Goal: Information Seeking & Learning: Learn about a topic

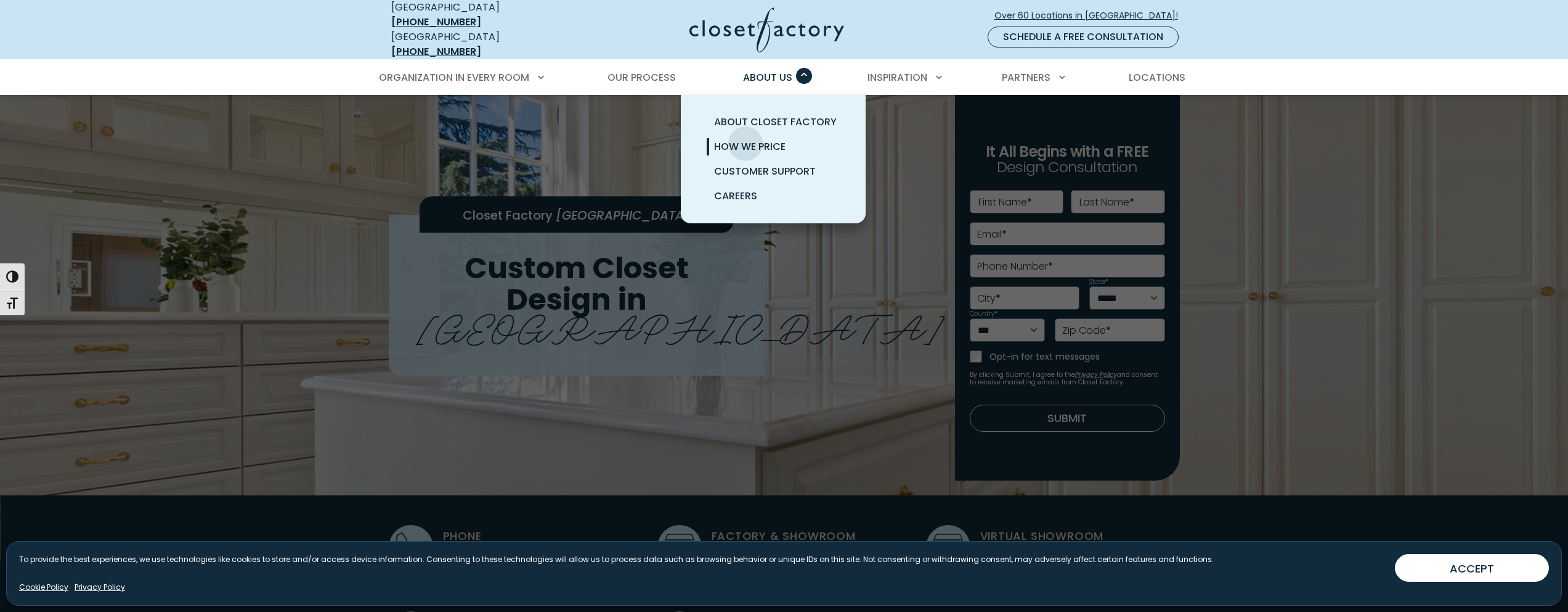
click at [745, 139] on span "How We Price" at bounding box center [750, 146] width 71 height 14
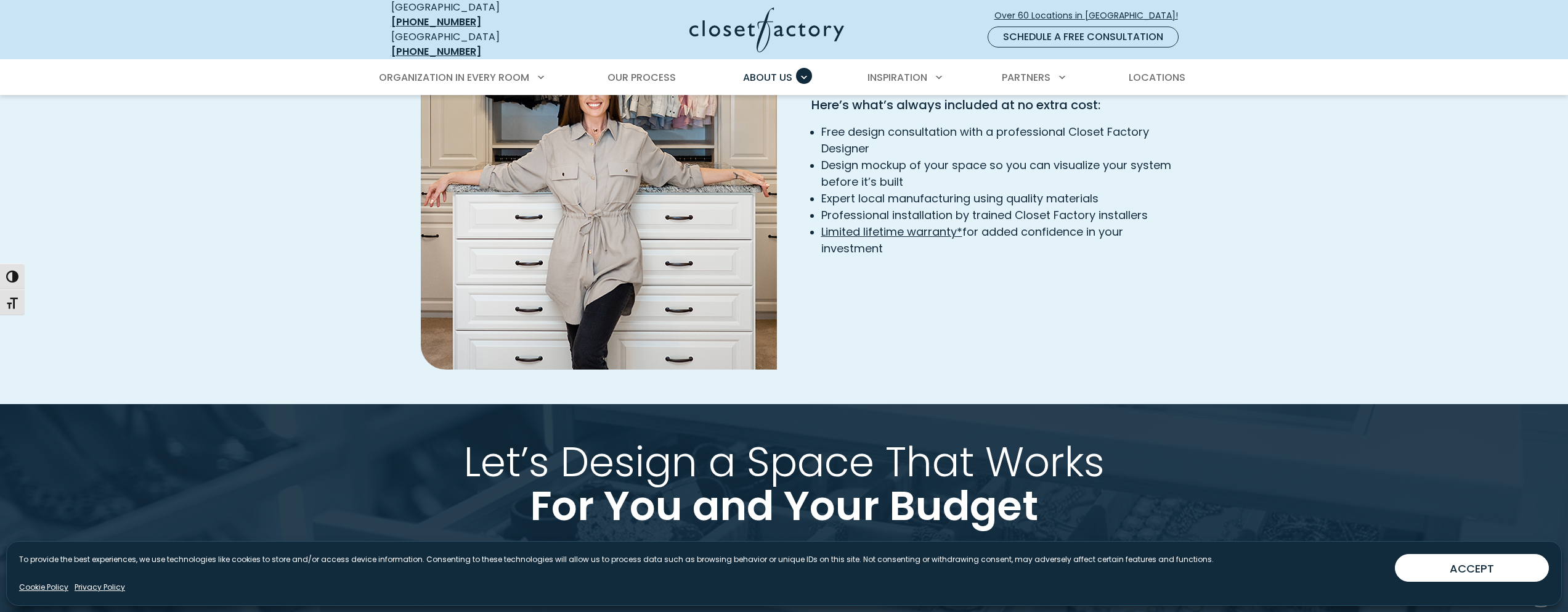
scroll to position [1821, 0]
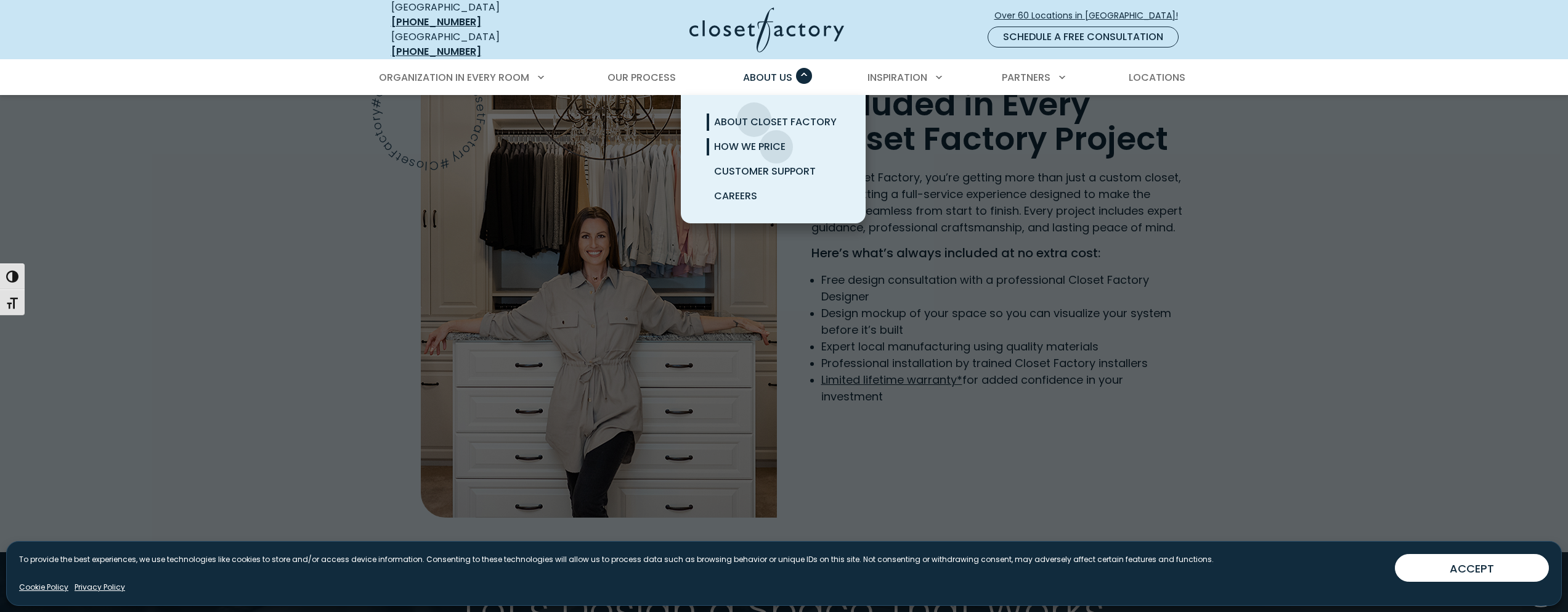
click at [754, 115] on span "About Closet Factory" at bounding box center [776, 121] width 123 height 14
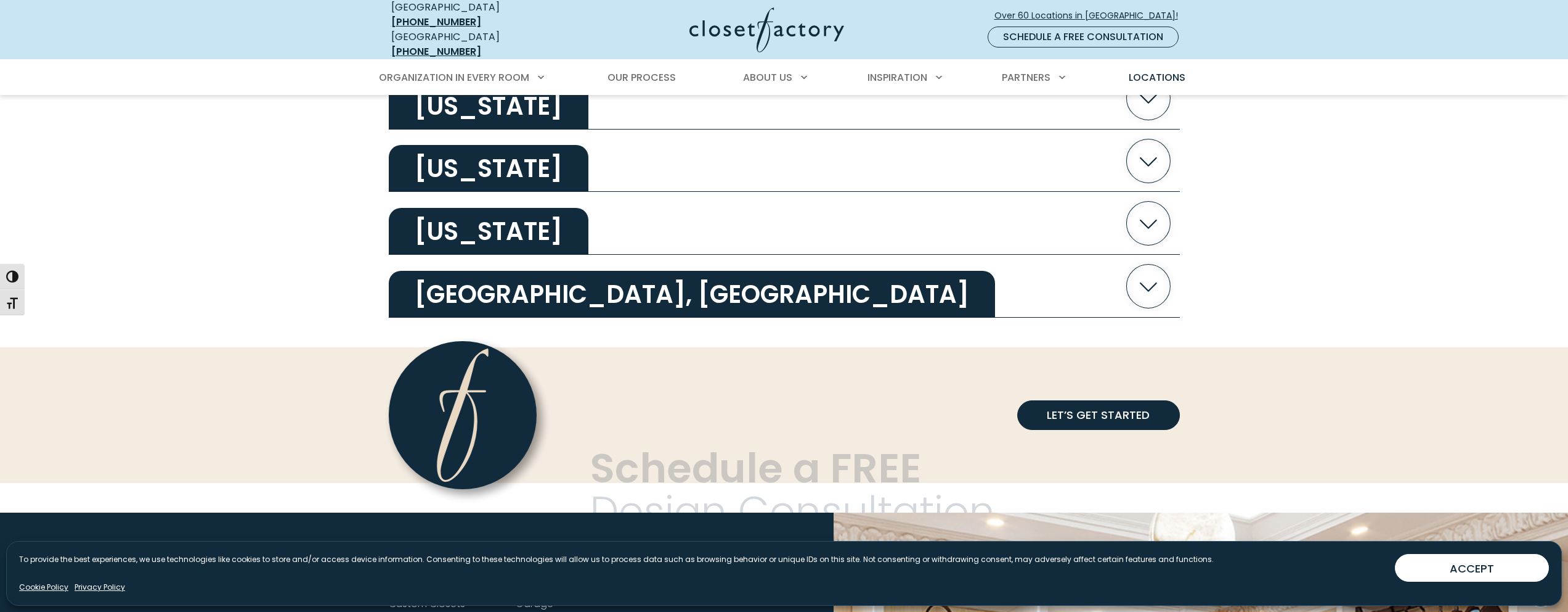
scroll to position [2474, 0]
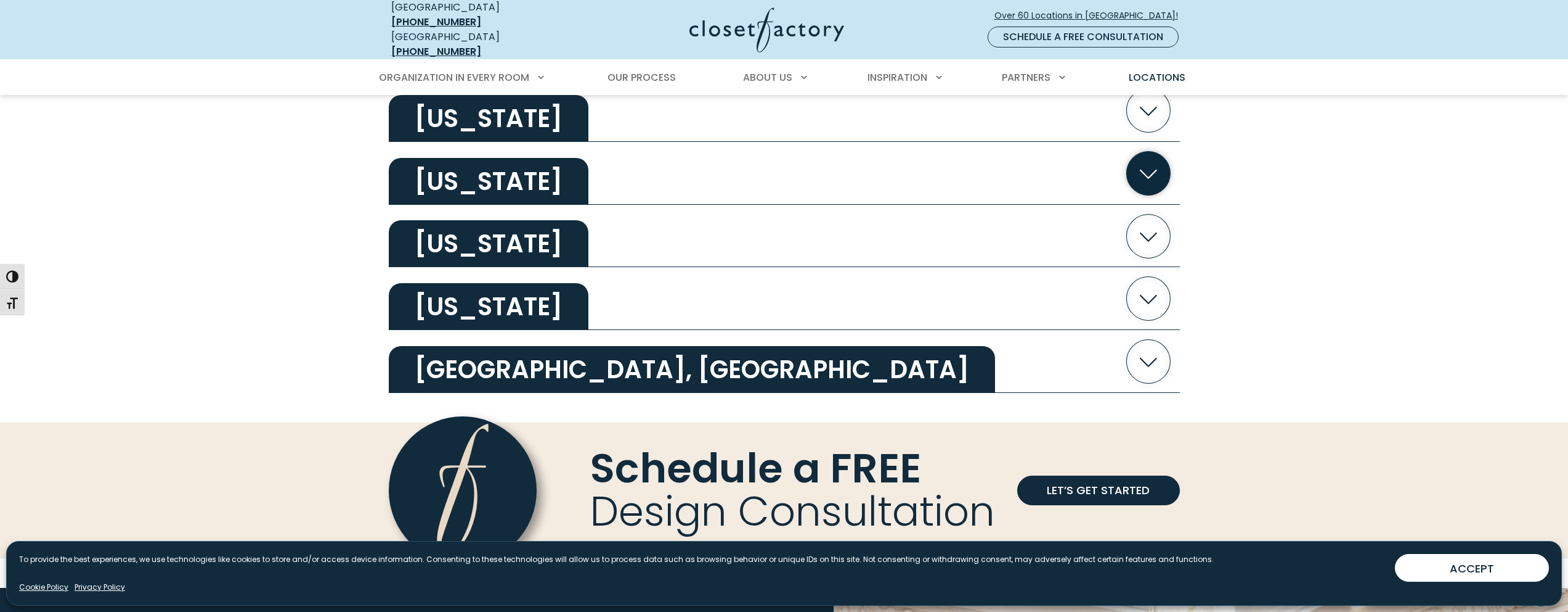
click at [1162, 159] on icon "button" at bounding box center [1148, 173] width 44 height 44
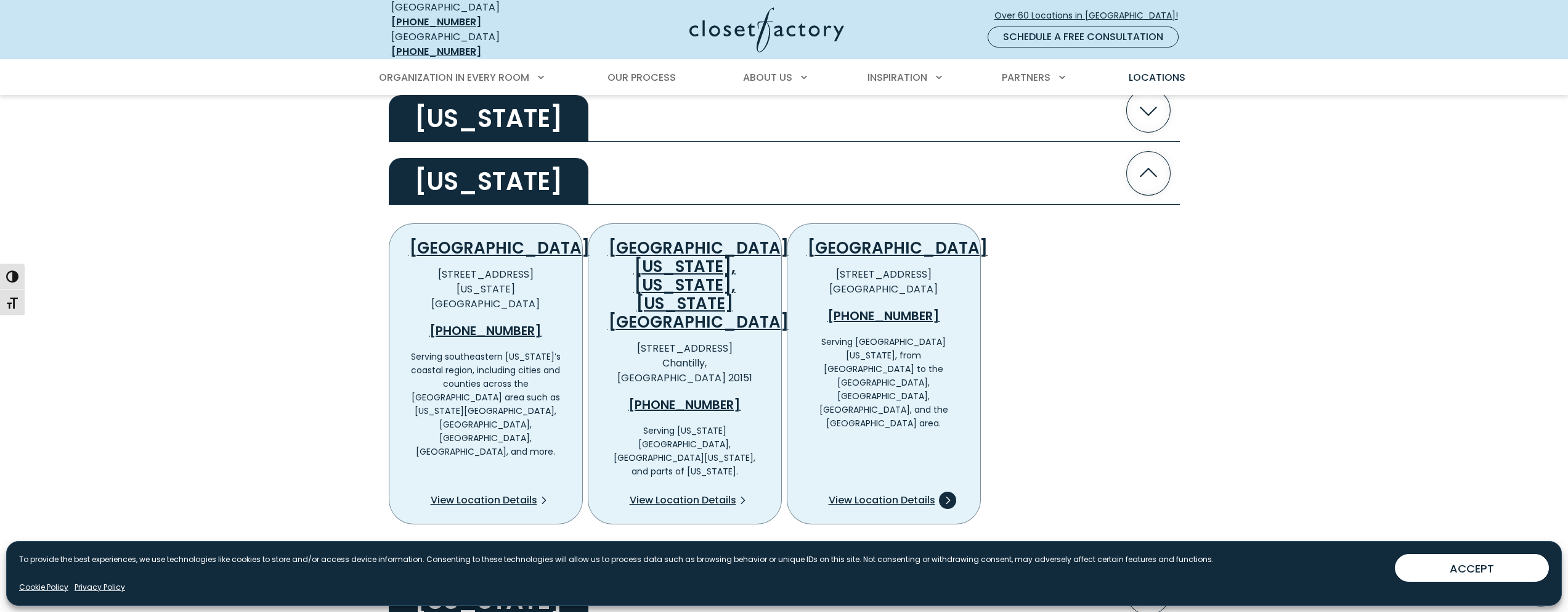
click at [882, 493] on span "View Location Details" at bounding box center [882, 500] width 107 height 15
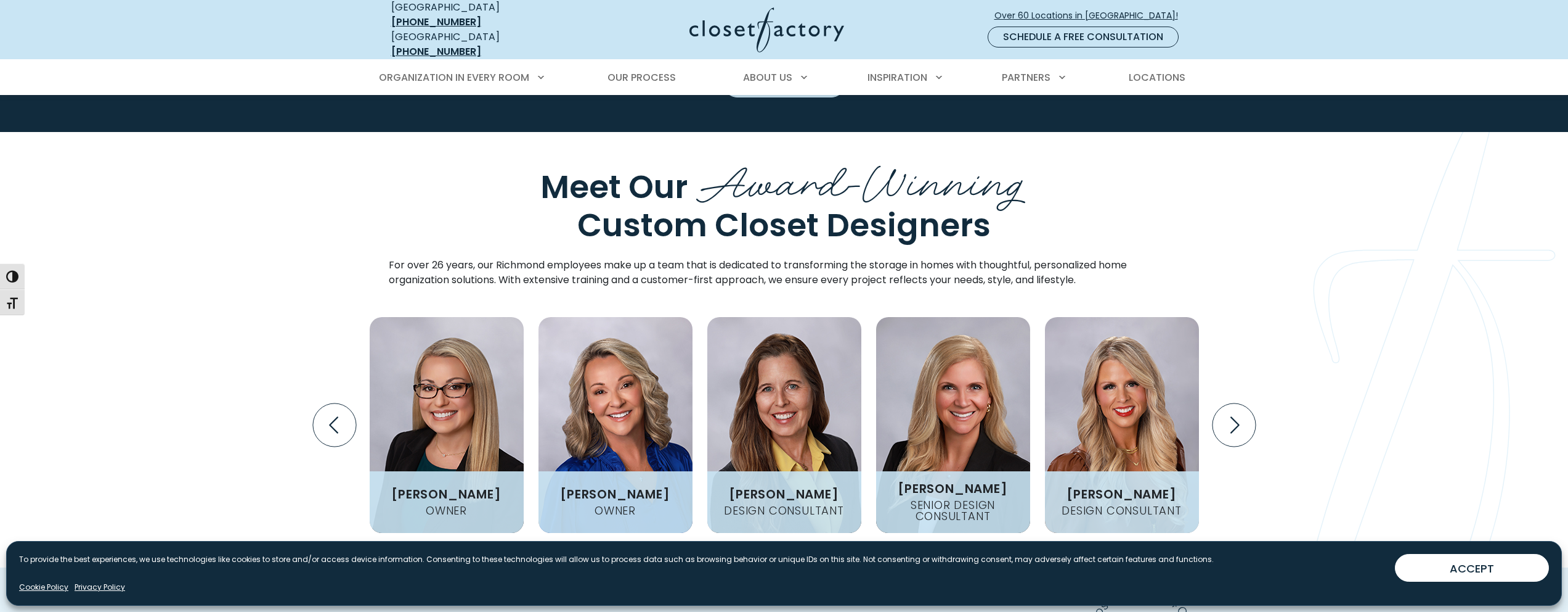
scroll to position [1523, 0]
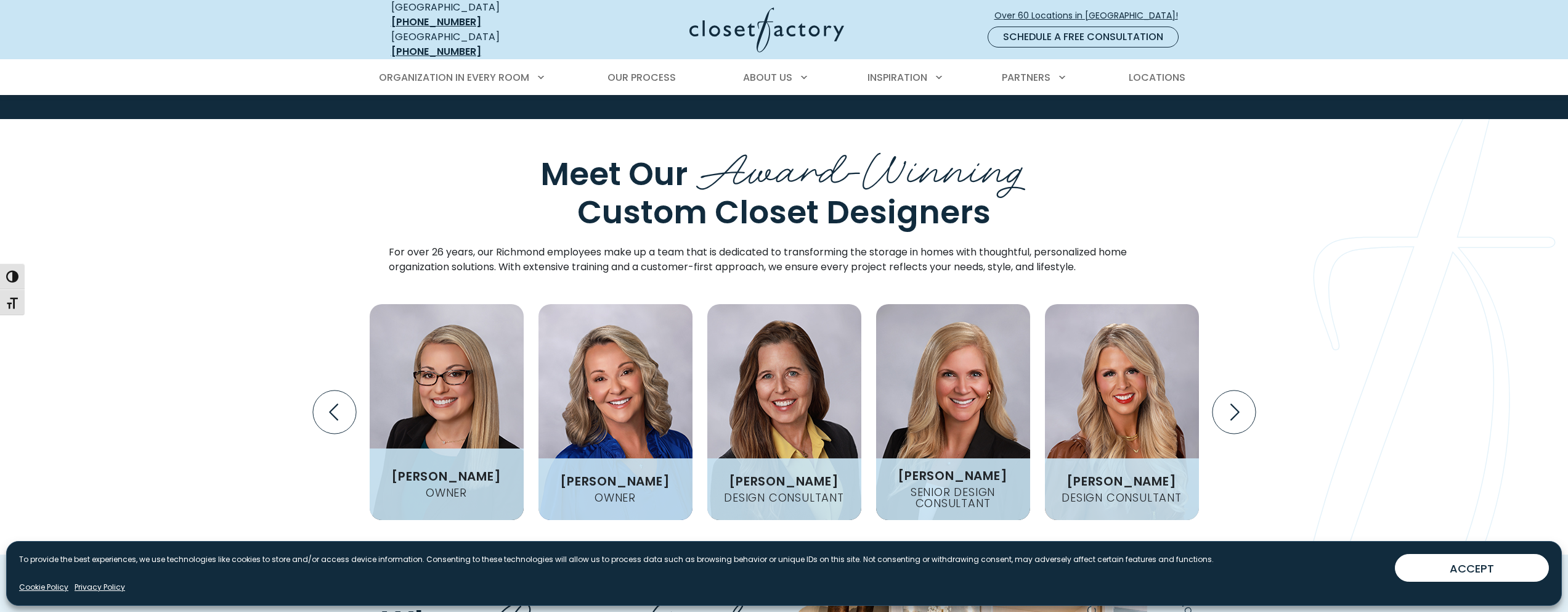
click at [486, 448] on figcaption "[PERSON_NAME] Owner" at bounding box center [446, 484] width 154 height 71
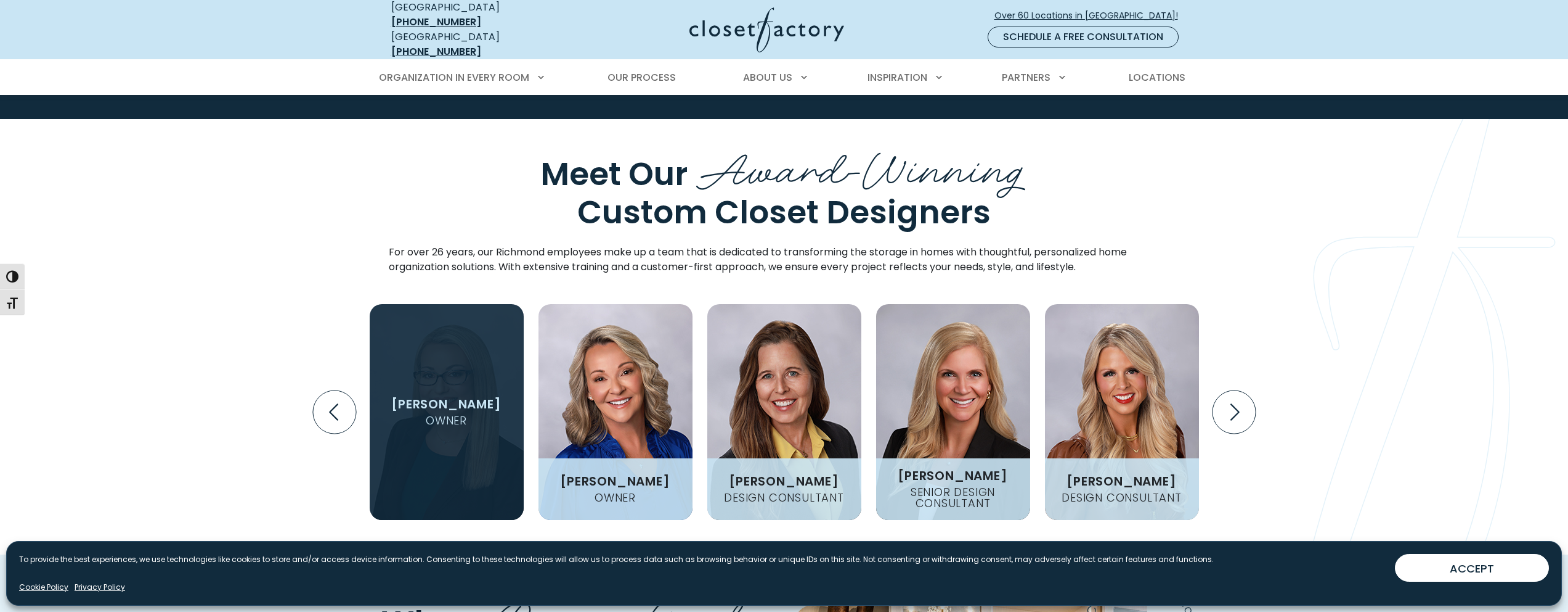
click at [449, 397] on h3 "[PERSON_NAME]" at bounding box center [446, 403] width 119 height 13
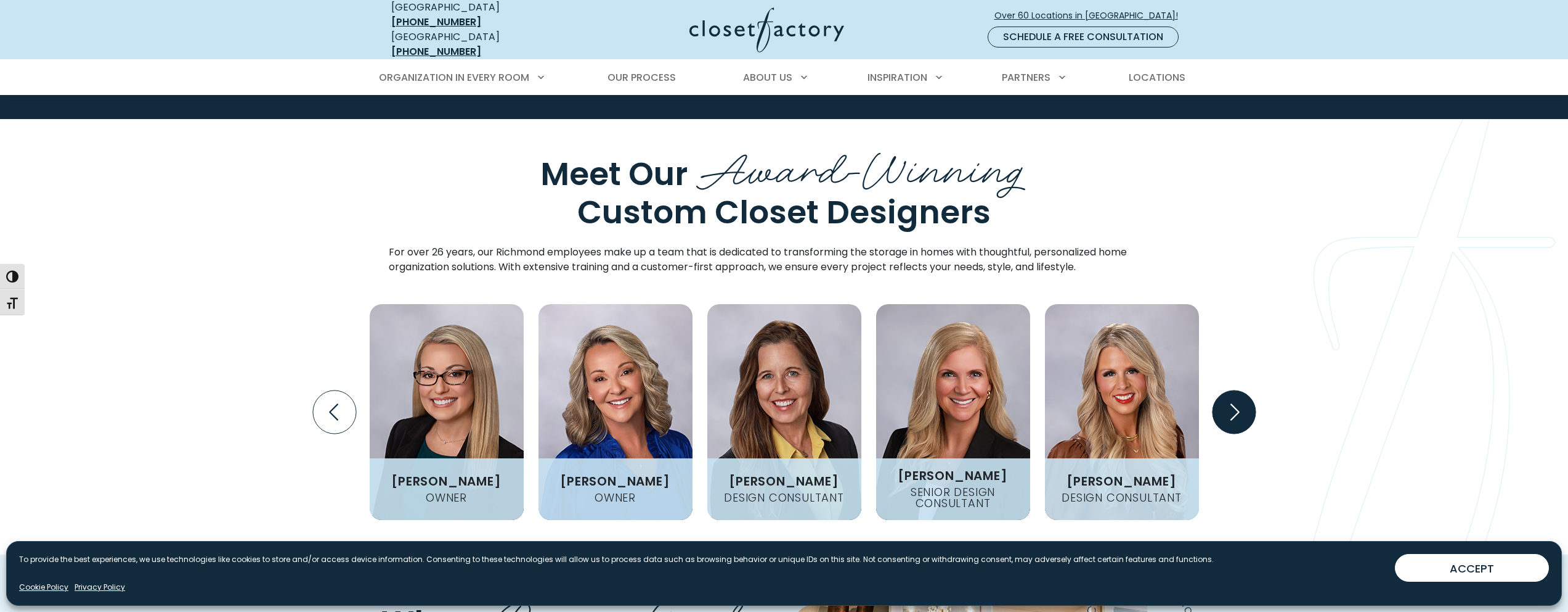
click at [1228, 390] on icon "Next slide" at bounding box center [1233, 411] width 43 height 43
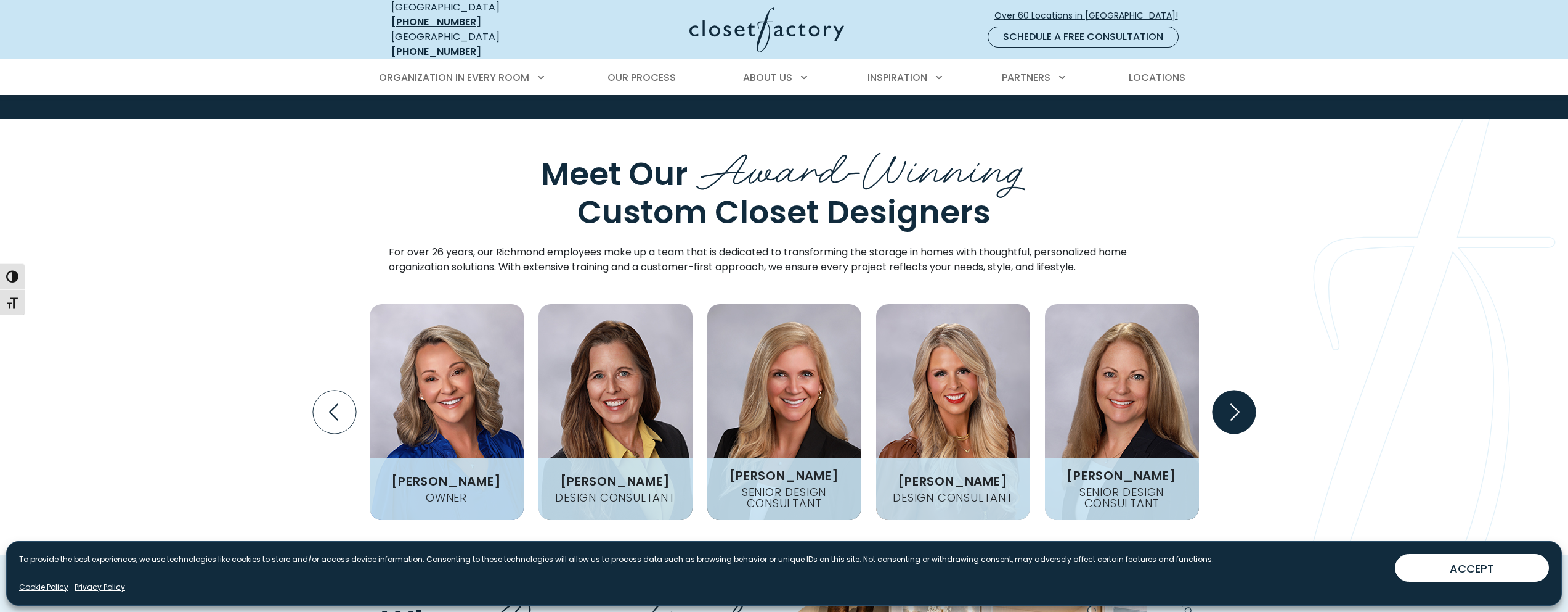
click at [1229, 390] on icon "Next slide" at bounding box center [1233, 411] width 43 height 43
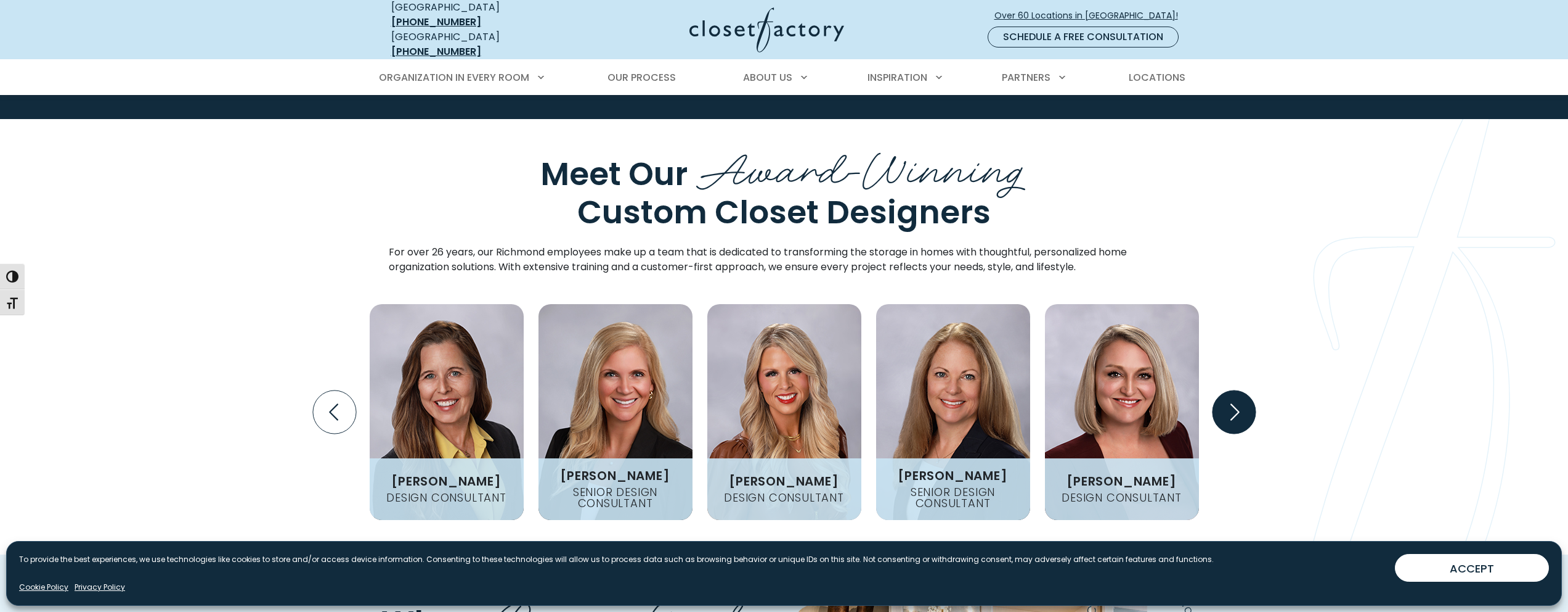
click at [1228, 390] on icon "Next slide" at bounding box center [1233, 411] width 43 height 43
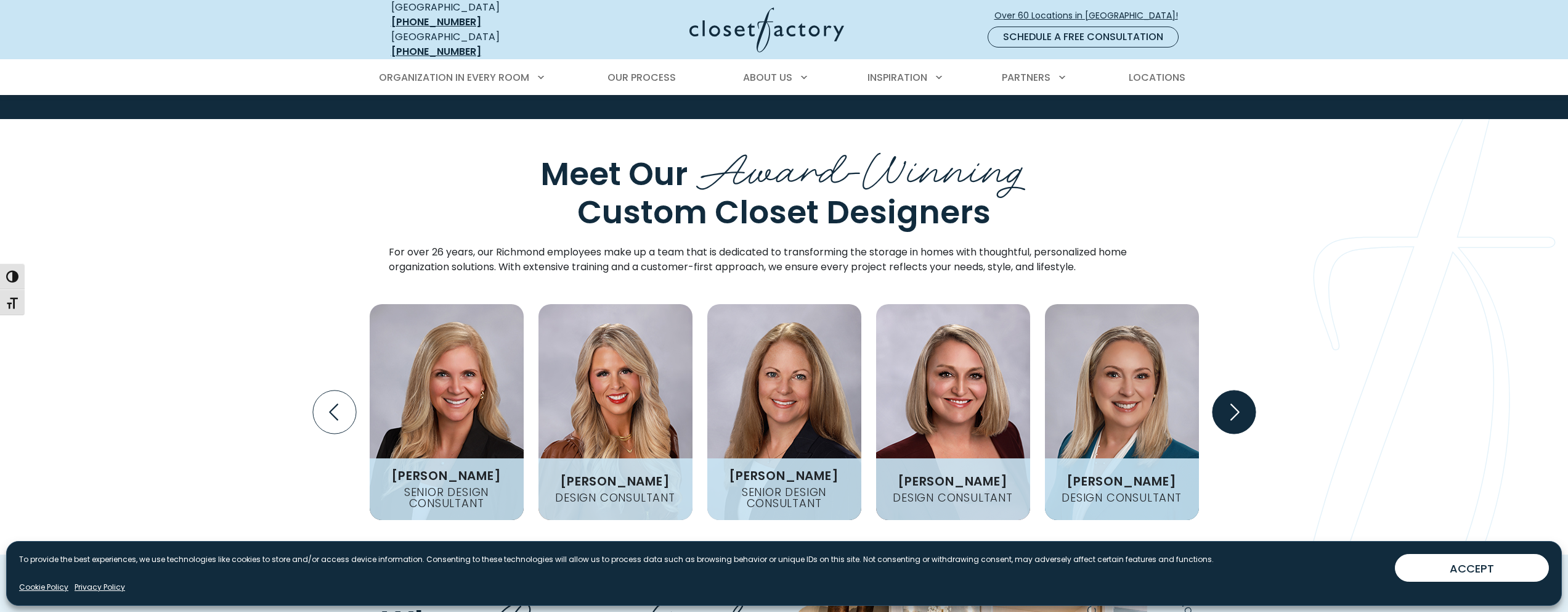
click at [1228, 390] on icon "Next slide" at bounding box center [1233, 411] width 43 height 43
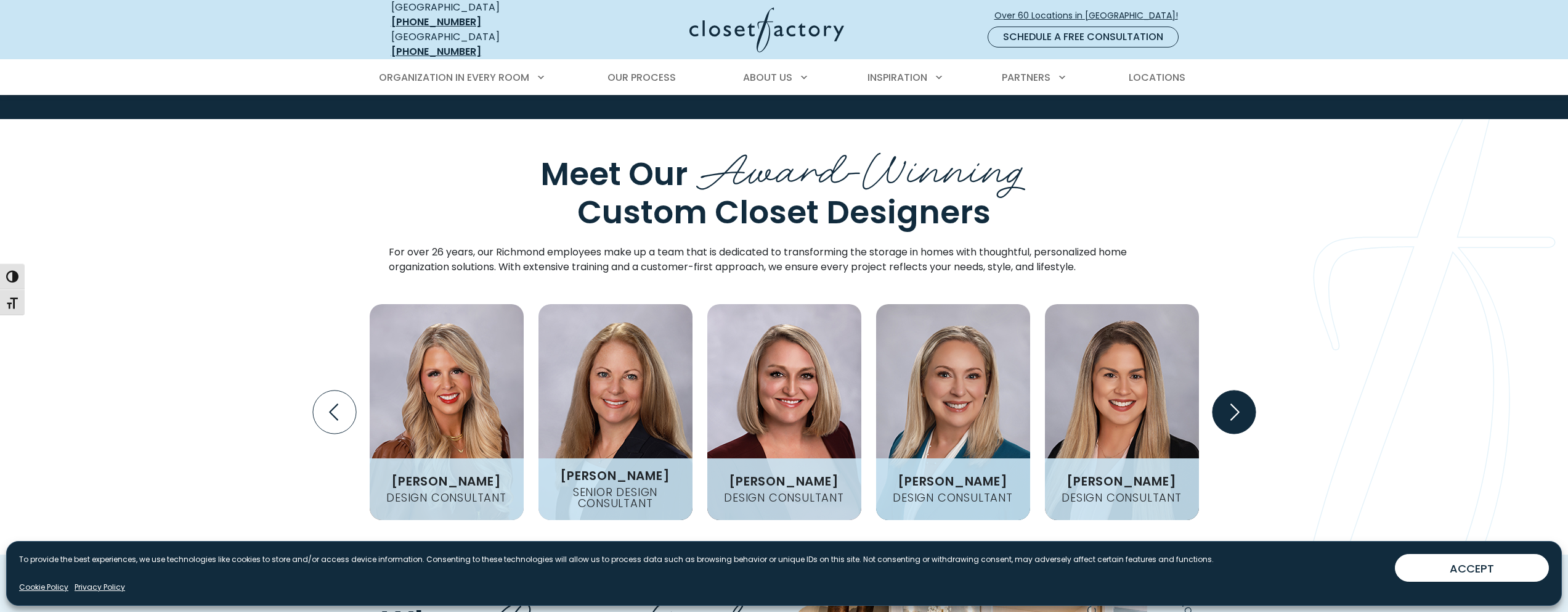
click at [1228, 390] on icon "Next slide" at bounding box center [1233, 411] width 43 height 43
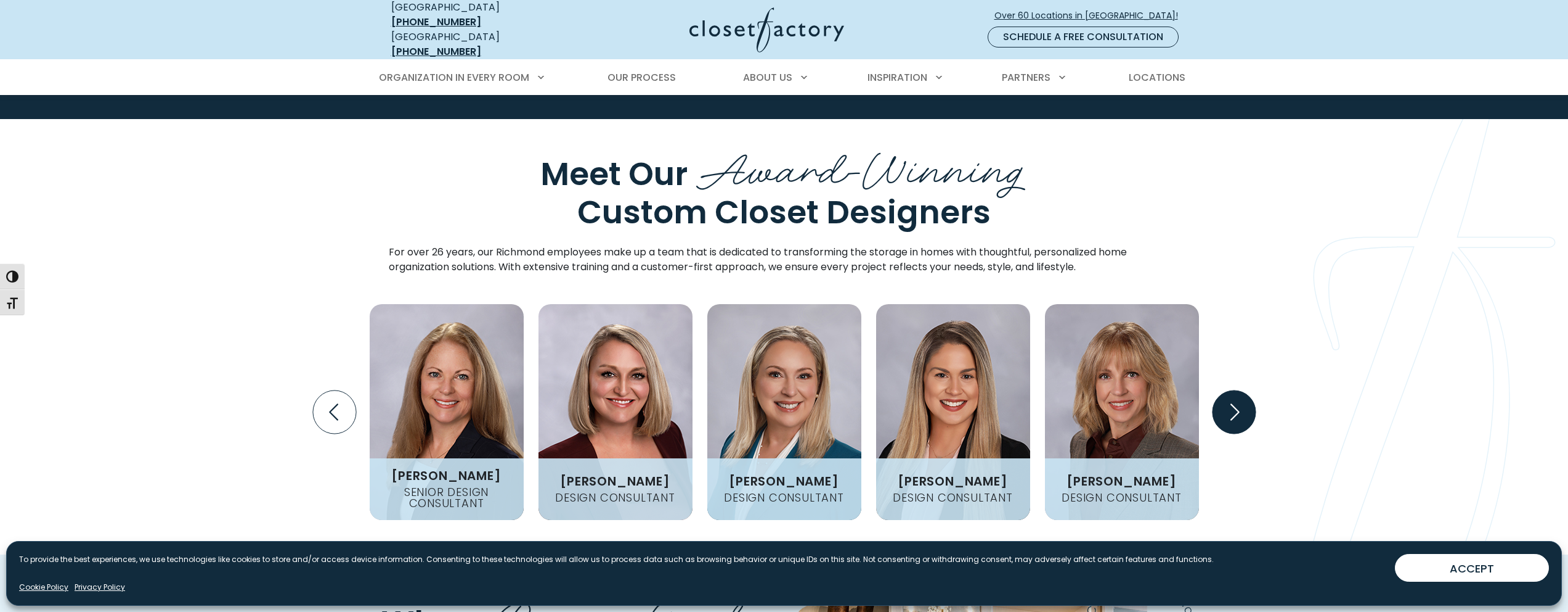
click at [1228, 390] on icon "Next slide" at bounding box center [1233, 411] width 43 height 43
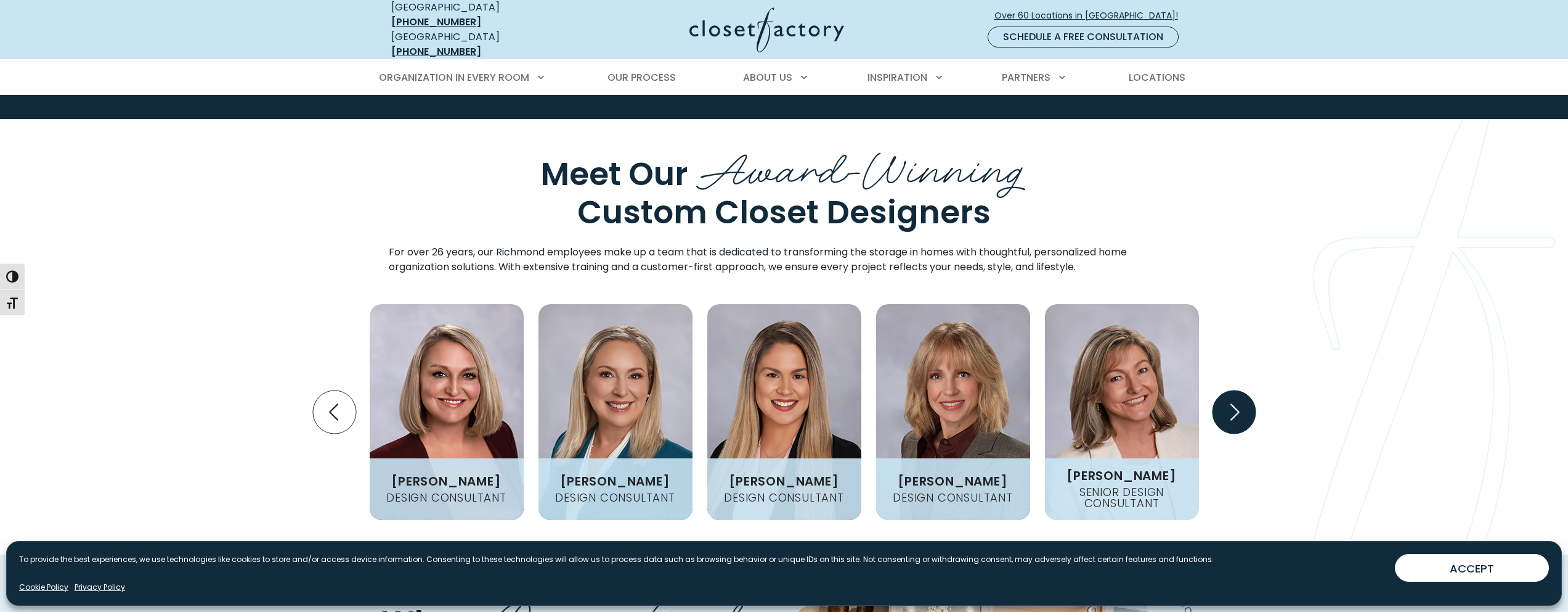
click at [1228, 390] on icon "Next slide" at bounding box center [1233, 411] width 43 height 43
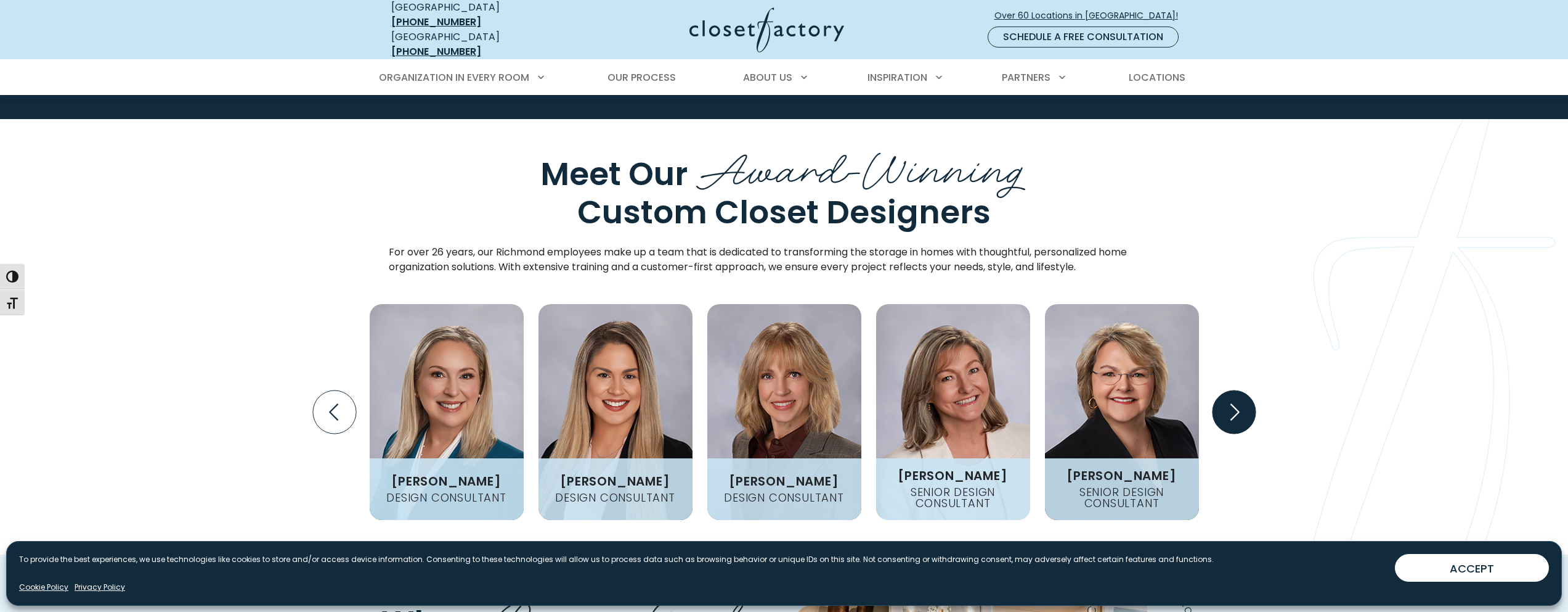
click at [1228, 390] on icon "Next slide" at bounding box center [1233, 411] width 43 height 43
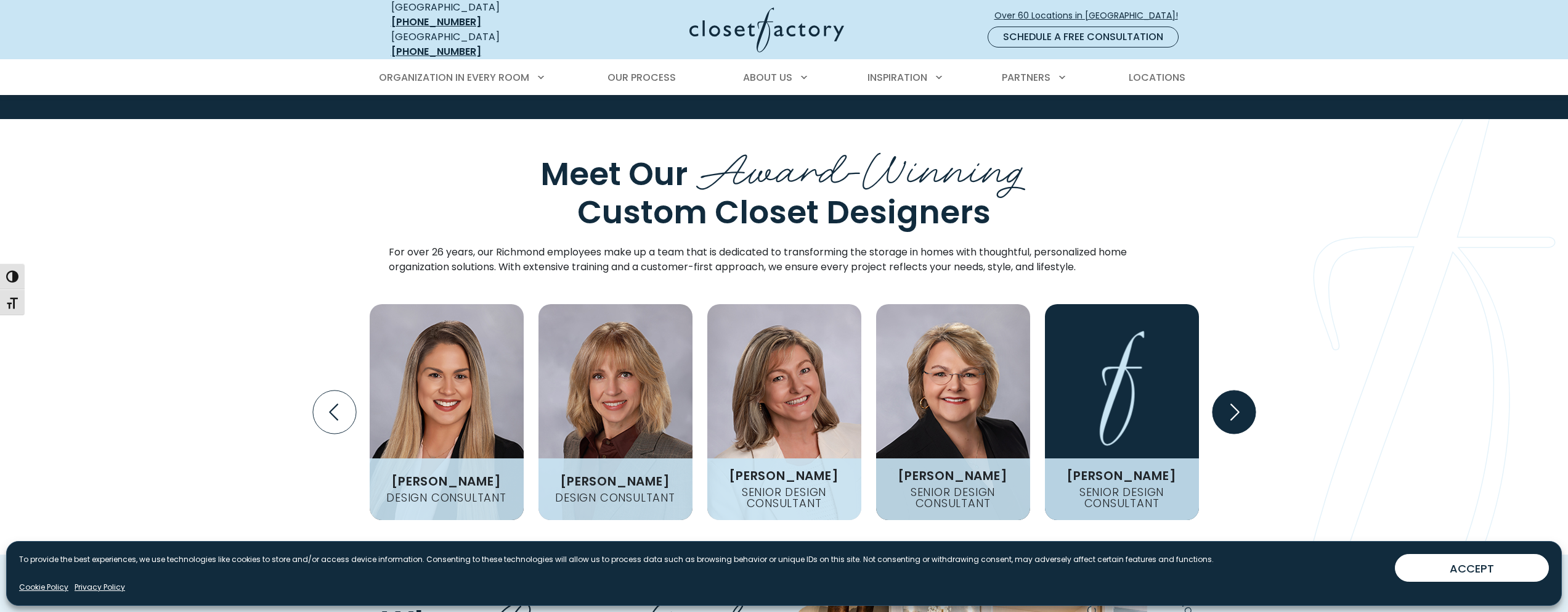
click at [1242, 390] on icon "Next slide" at bounding box center [1233, 411] width 43 height 43
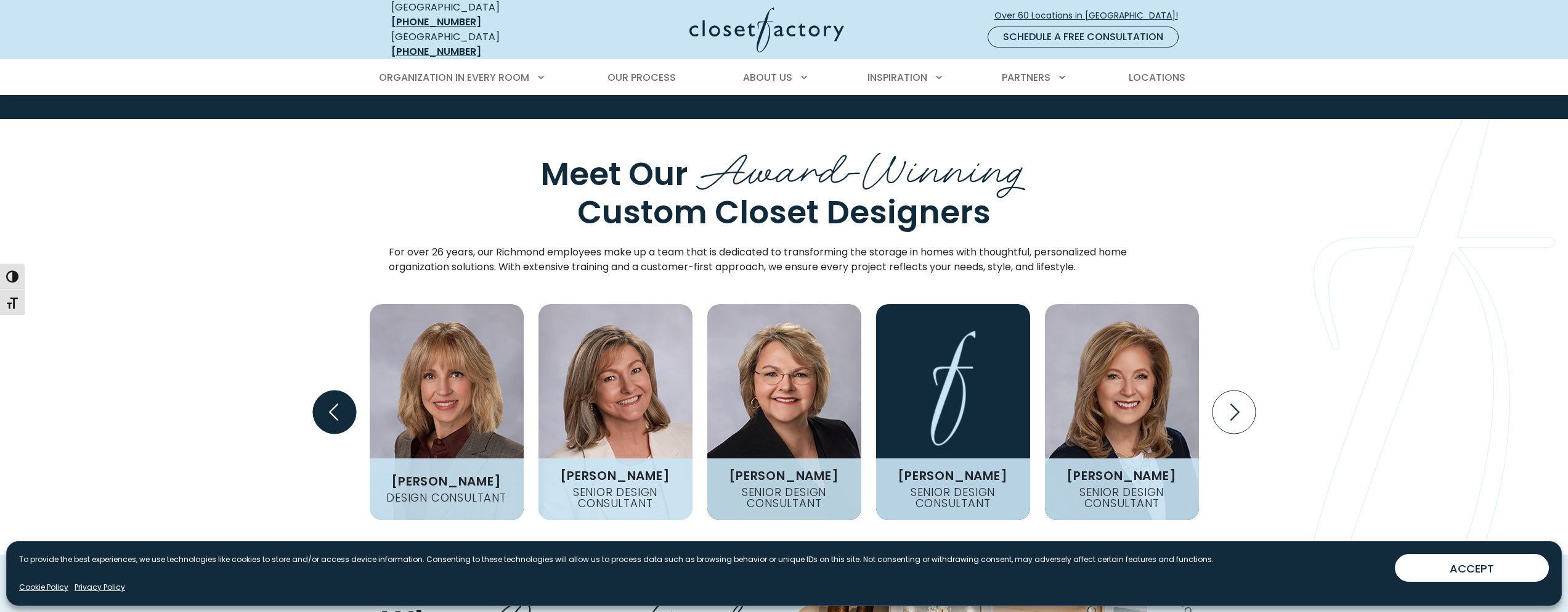
click at [337, 390] on icon "Previous slide" at bounding box center [334, 411] width 43 height 43
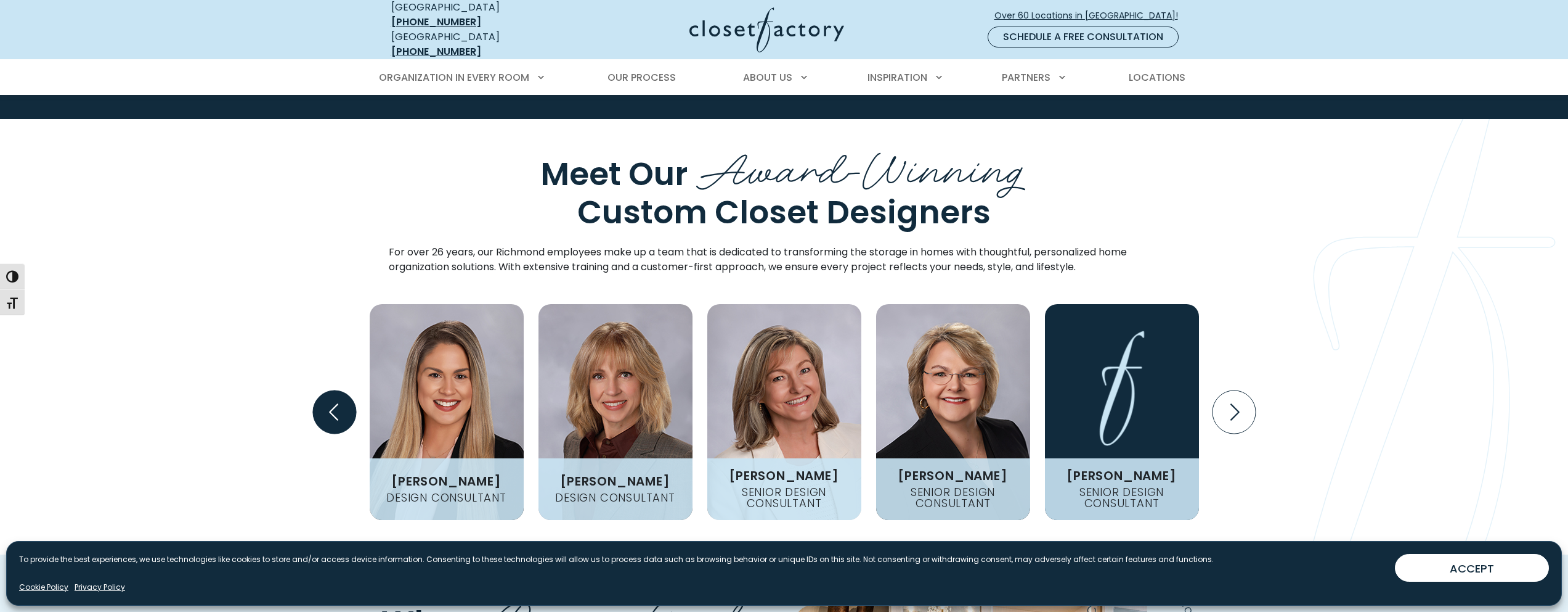
click at [336, 390] on icon "Previous slide" at bounding box center [334, 411] width 43 height 43
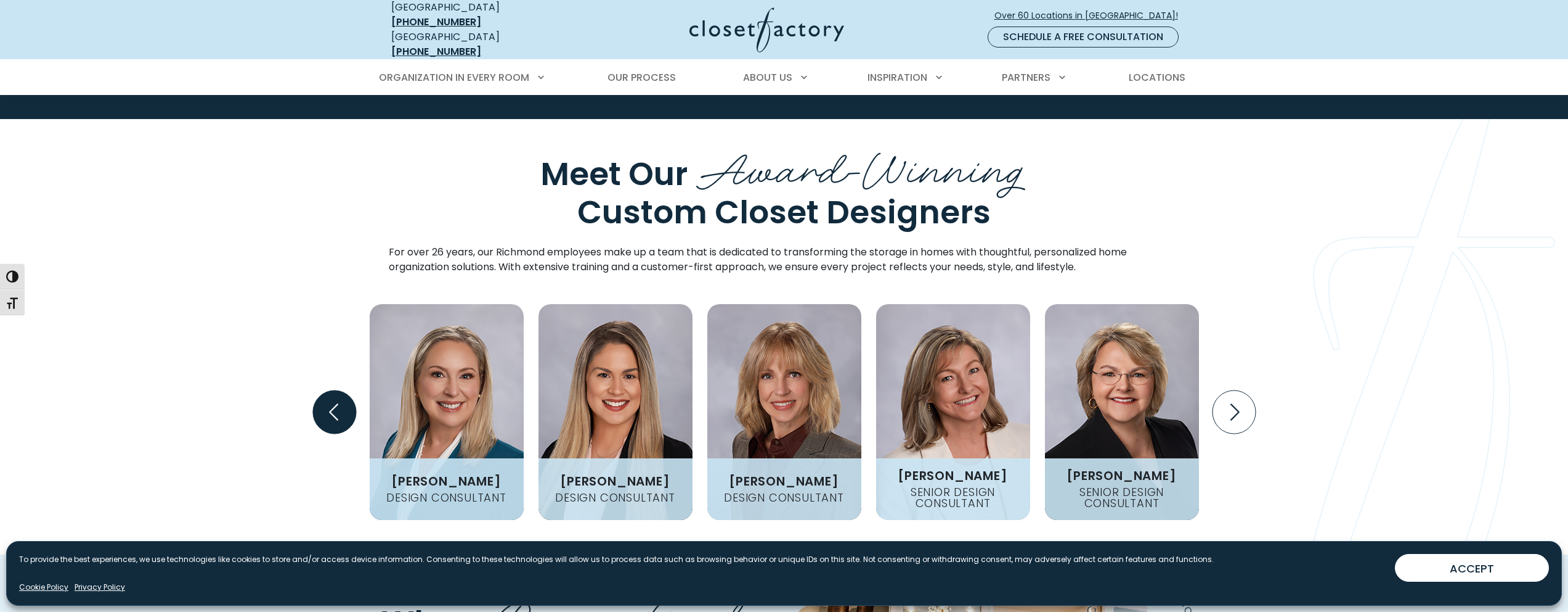
click at [336, 390] on icon "Previous slide" at bounding box center [334, 411] width 43 height 43
click at [334, 390] on icon "Previous slide" at bounding box center [334, 411] width 43 height 43
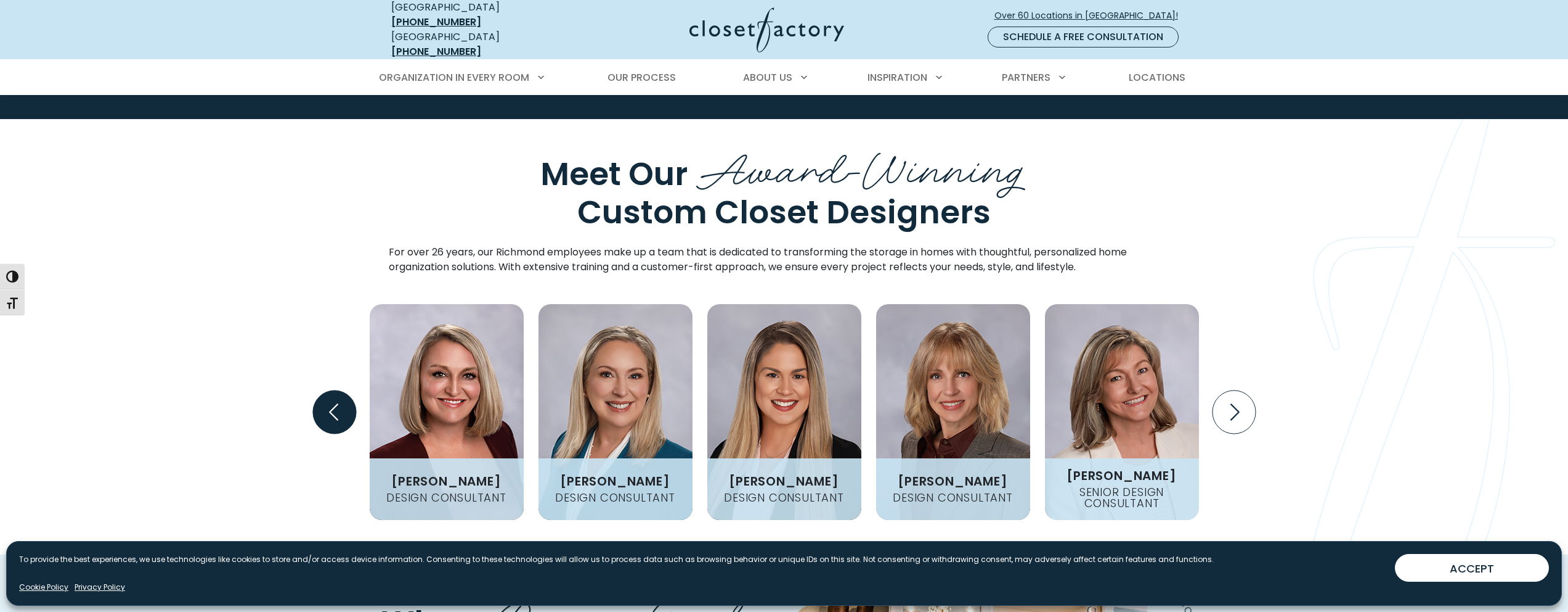
click at [333, 403] on icon "Previous slide" at bounding box center [334, 411] width 9 height 17
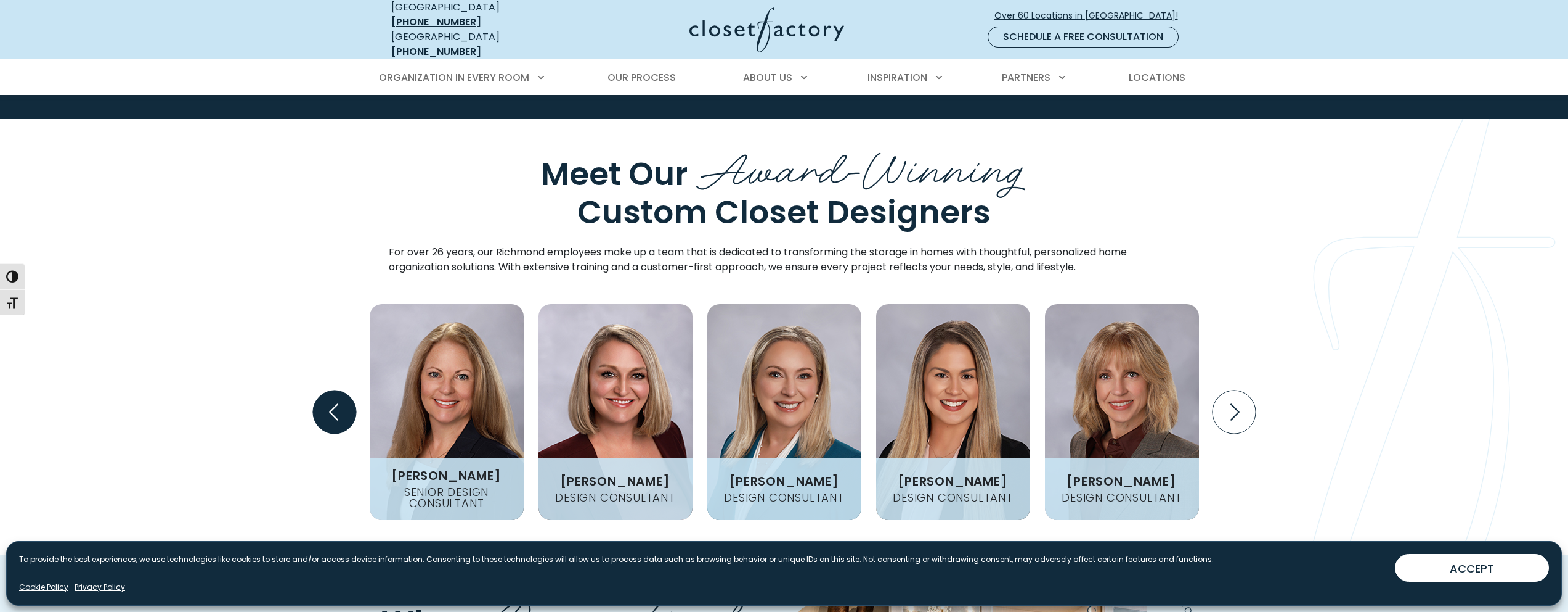
click at [333, 403] on icon "Previous slide" at bounding box center [334, 411] width 9 height 17
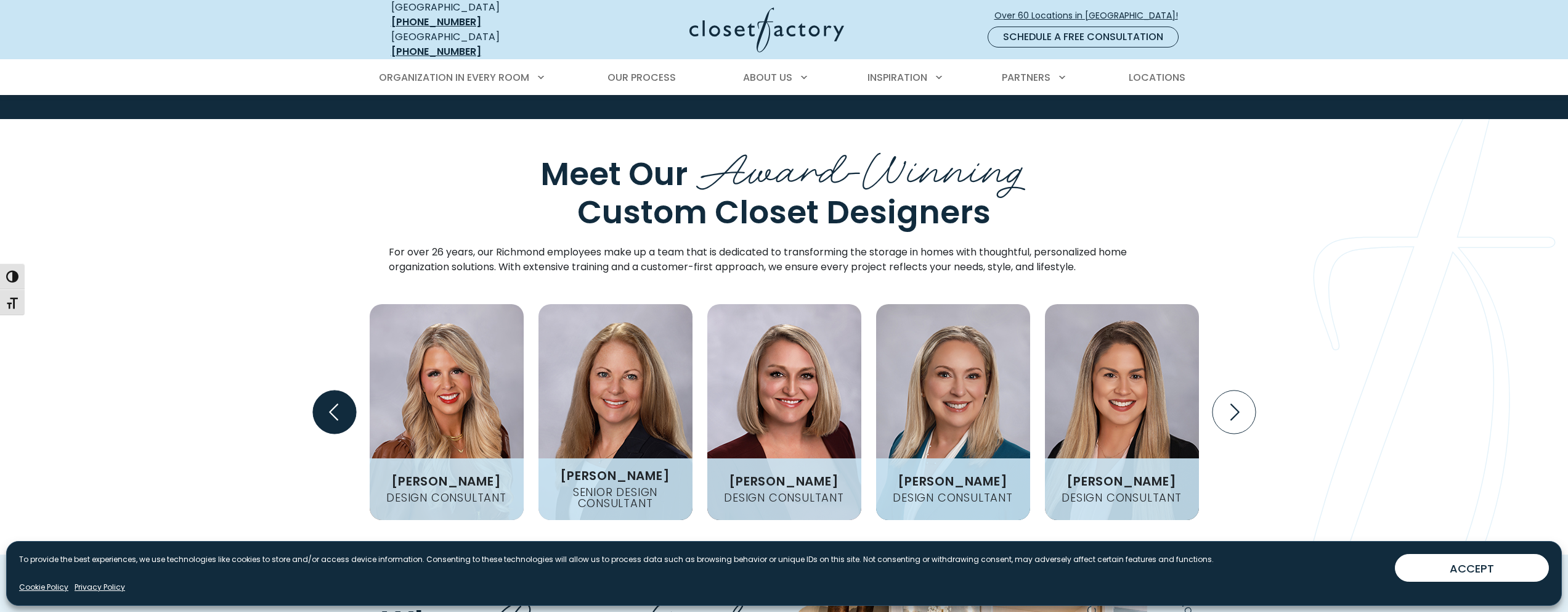
click at [333, 403] on icon "Previous slide" at bounding box center [334, 411] width 9 height 17
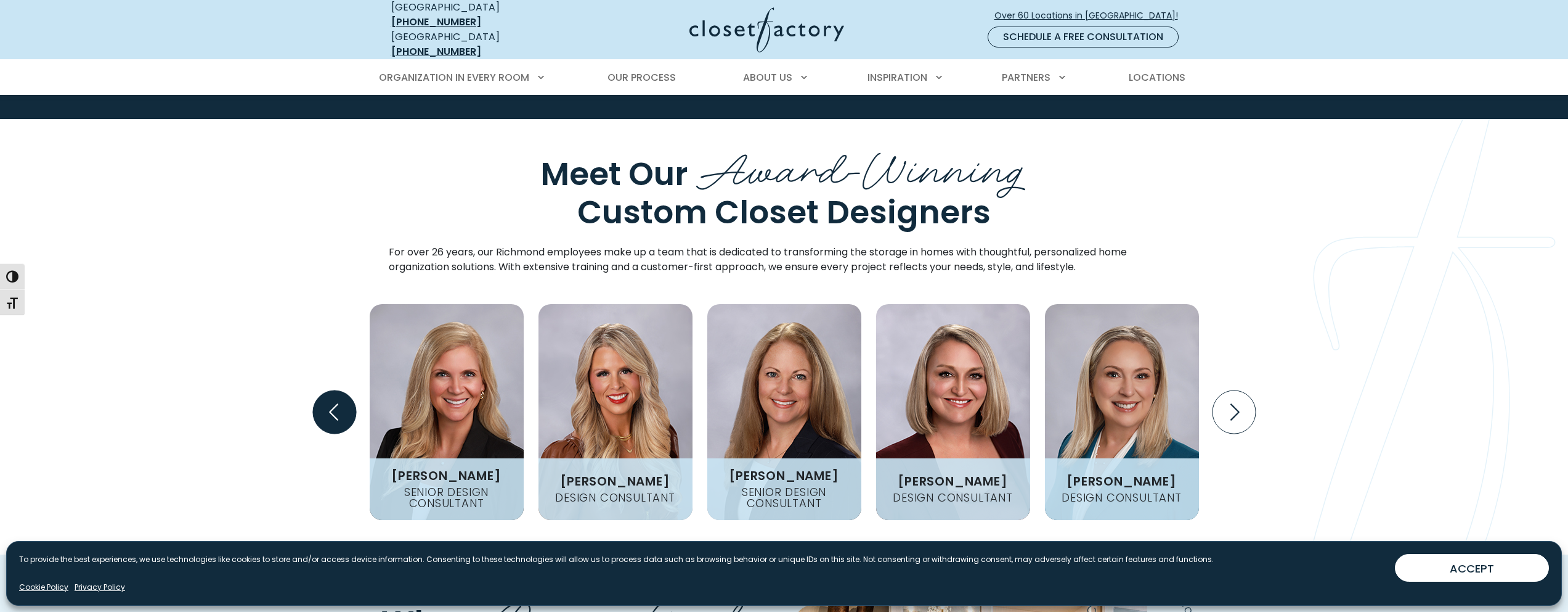
click at [333, 403] on icon "Previous slide" at bounding box center [334, 411] width 9 height 17
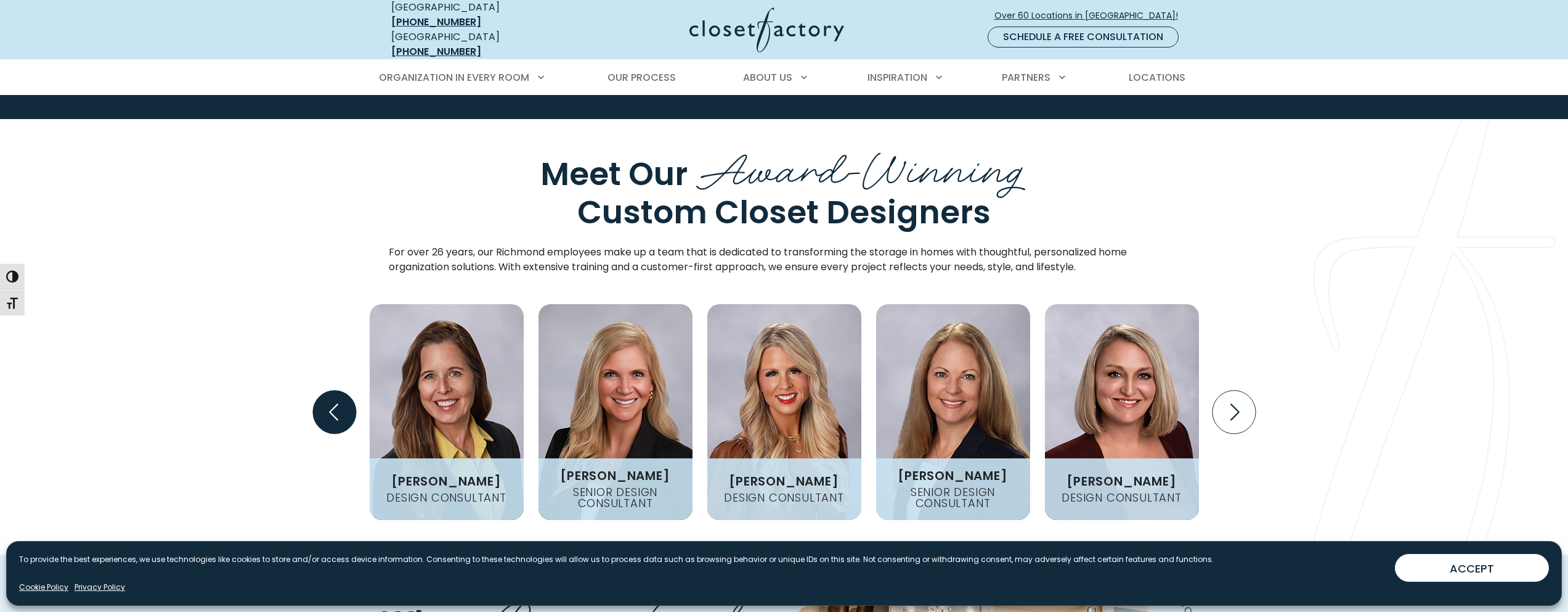
click at [333, 403] on icon "Previous slide" at bounding box center [334, 411] width 9 height 17
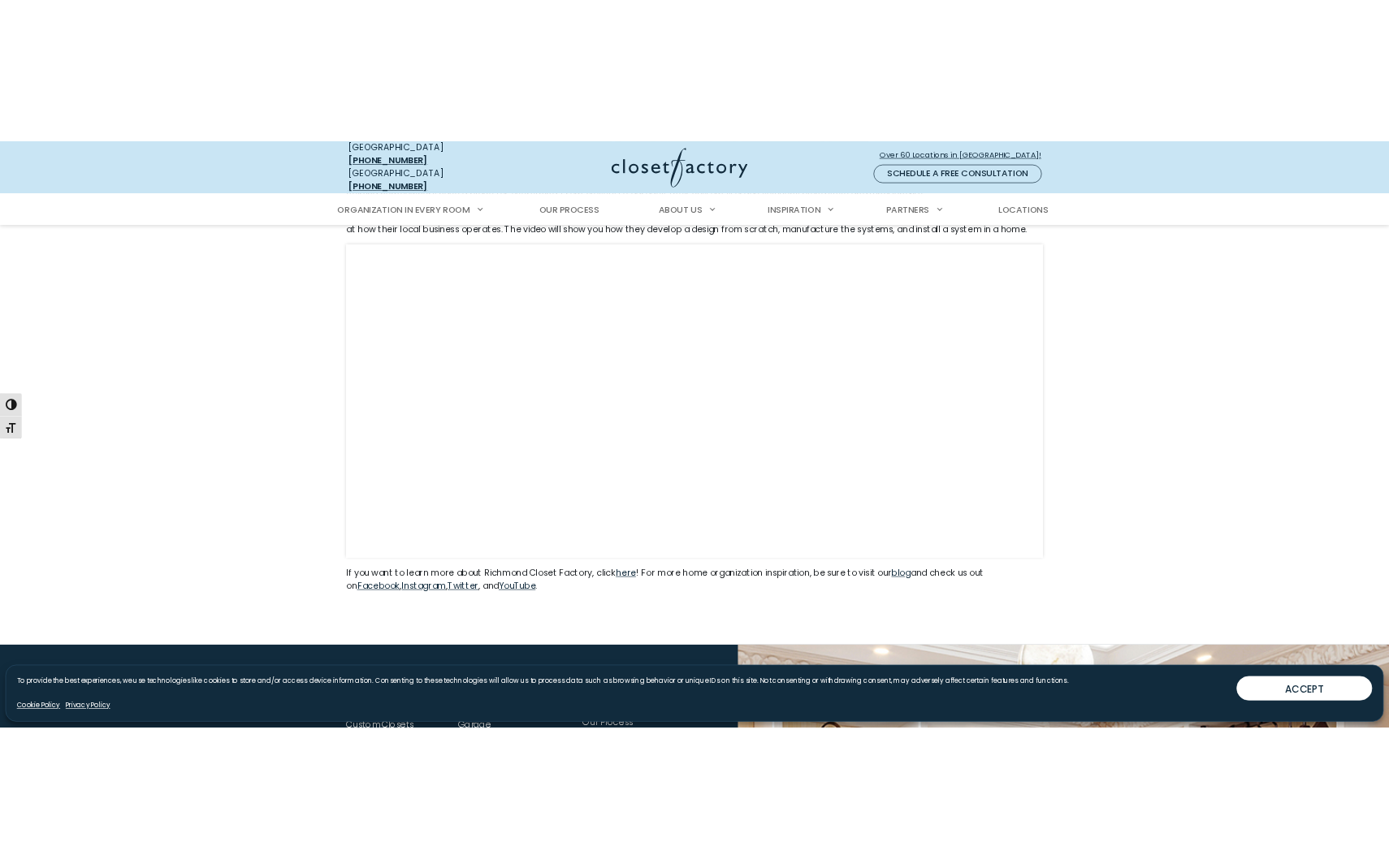
scroll to position [1224, 0]
